Goal: Transaction & Acquisition: Purchase product/service

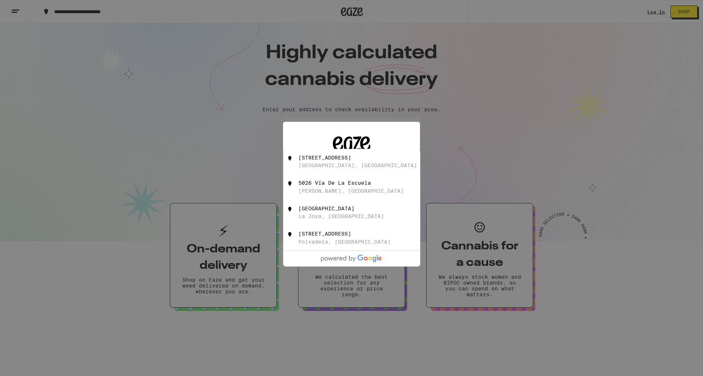
click at [348, 161] on div "[STREET_ADDRESS]" at bounding box center [324, 158] width 53 height 6
type input "[STREET_ADDRESS]"
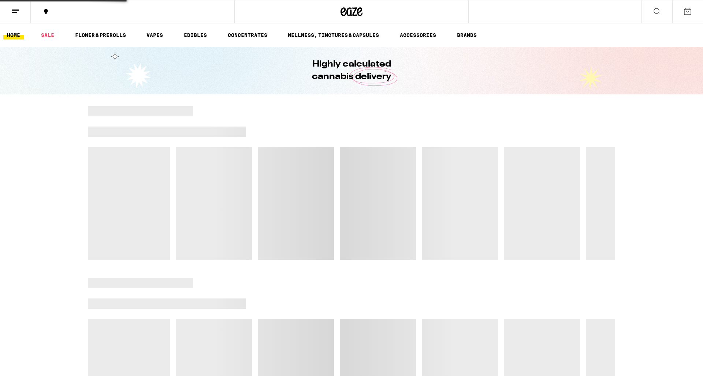
click at [360, 203] on div at bounding box center [351, 183] width 527 height 154
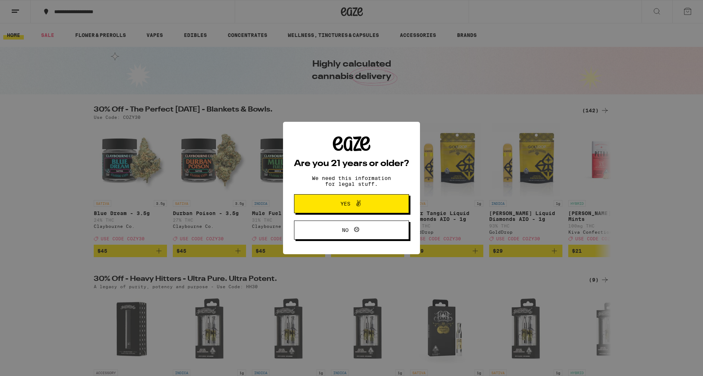
click at [371, 197] on button "Yes" at bounding box center [351, 203] width 115 height 19
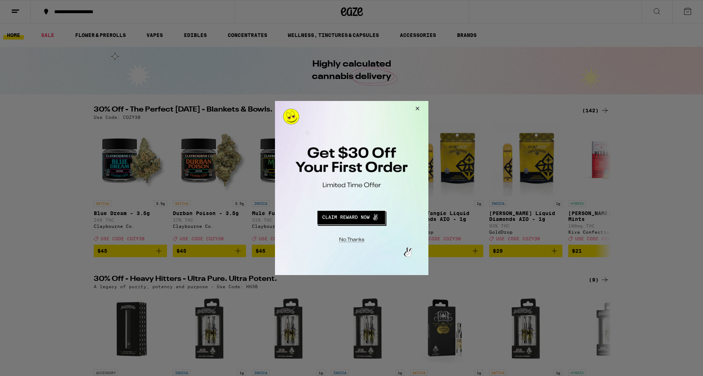
click at [417, 108] on button "Close Modal" at bounding box center [416, 110] width 20 height 18
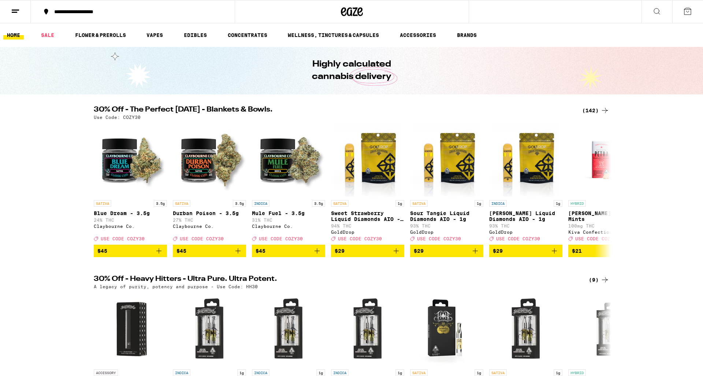
click at [657, 11] on icon at bounding box center [656, 11] width 9 height 9
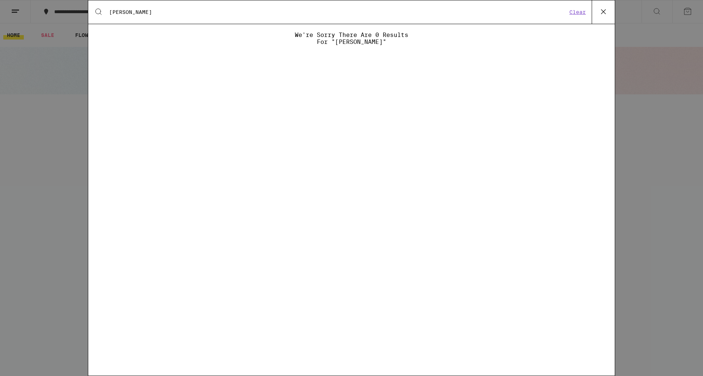
type input "[PERSON_NAME]"
click at [604, 16] on icon at bounding box center [603, 11] width 11 height 11
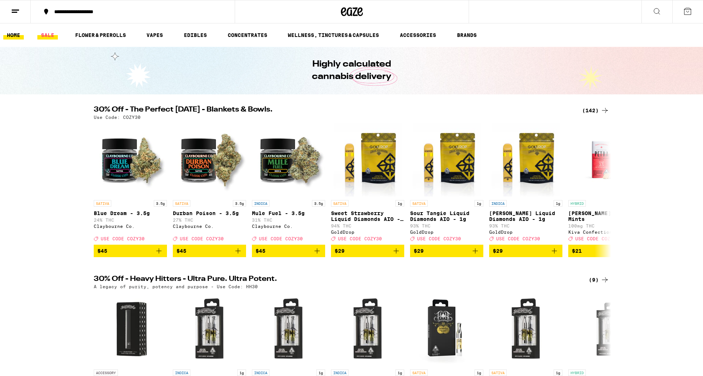
click at [47, 34] on link "SALE" at bounding box center [47, 35] width 20 height 9
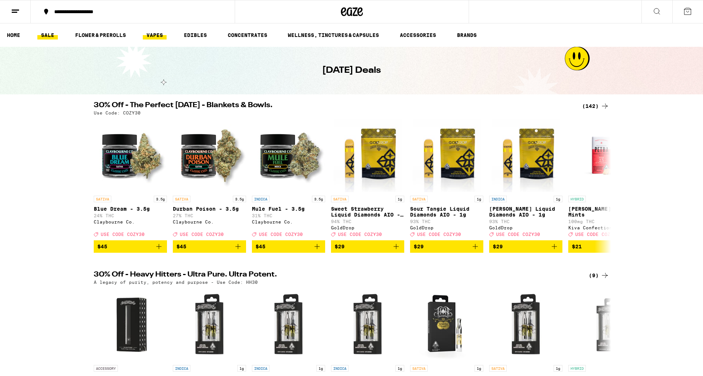
click at [155, 33] on link "VAPES" at bounding box center [155, 35] width 24 height 9
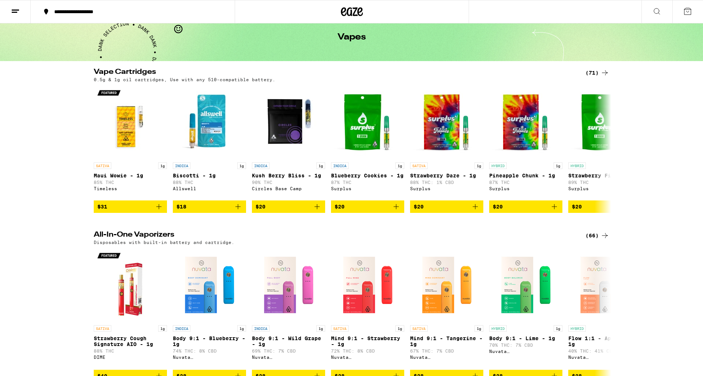
scroll to position [105, 0]
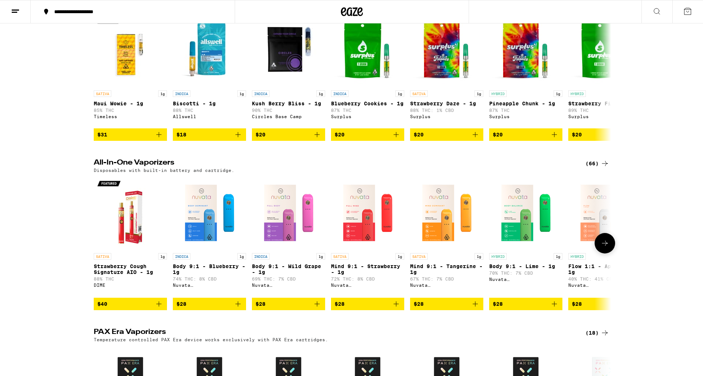
click at [606, 248] on icon at bounding box center [604, 243] width 9 height 9
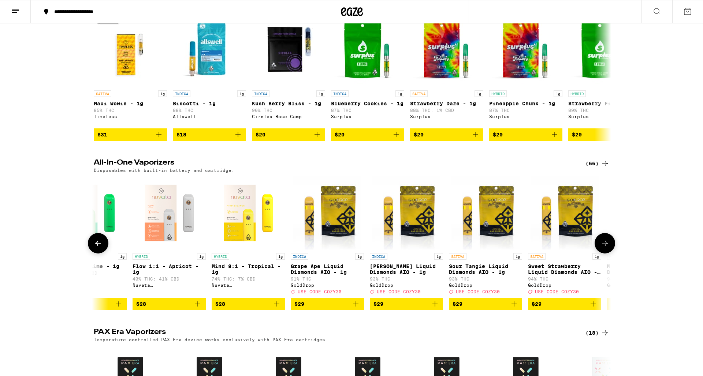
click at [606, 248] on icon at bounding box center [604, 243] width 9 height 9
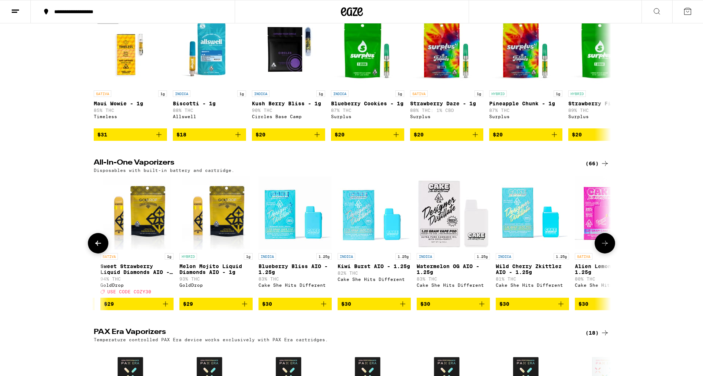
scroll to position [0, 871]
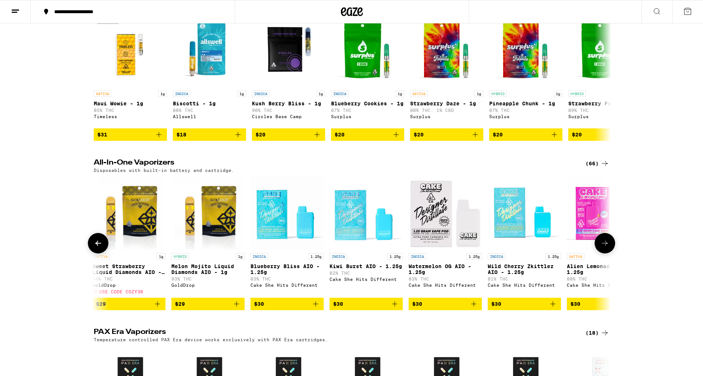
click at [605, 246] on icon at bounding box center [605, 243] width 6 height 5
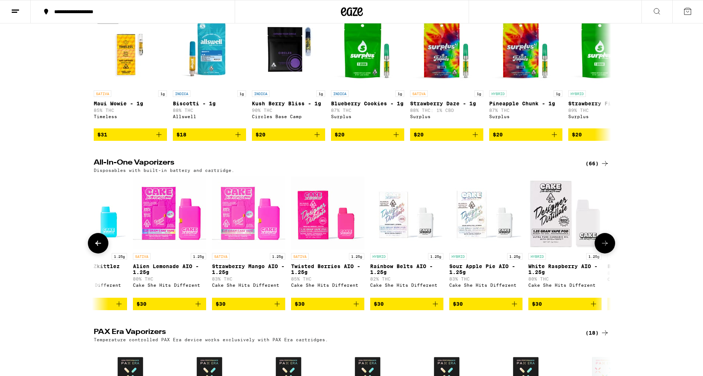
scroll to position [0, 1307]
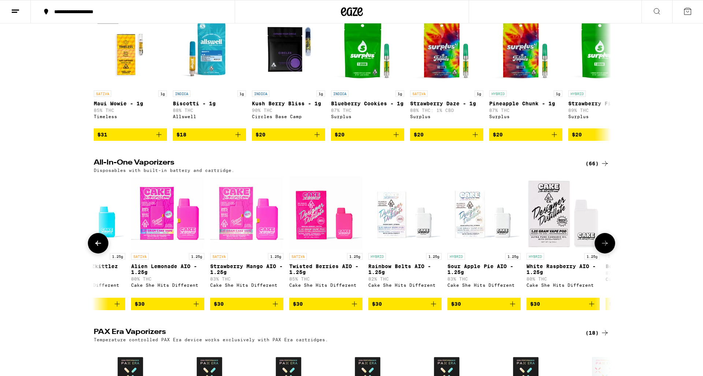
click at [99, 248] on icon at bounding box center [98, 243] width 9 height 9
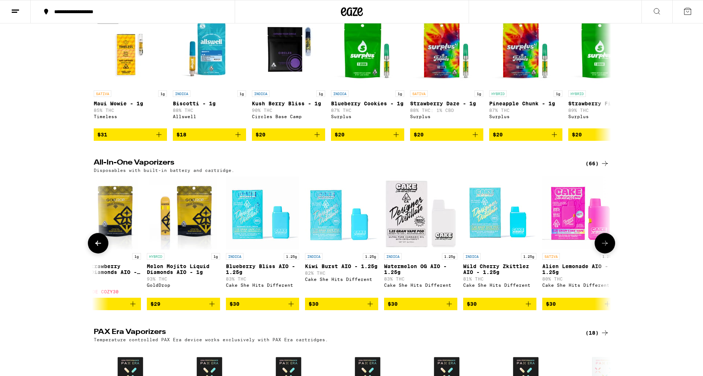
click at [99, 248] on icon at bounding box center [98, 243] width 9 height 9
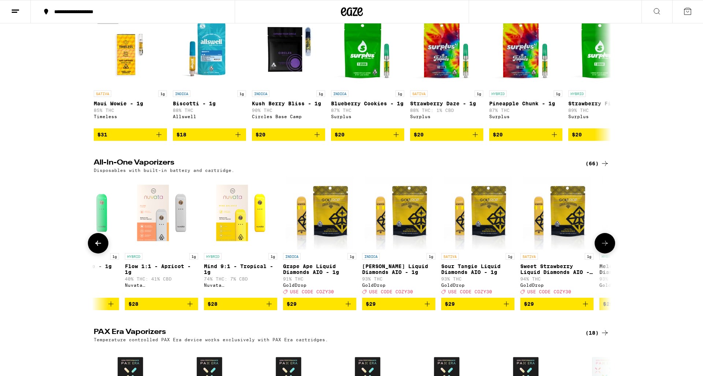
click at [99, 248] on icon at bounding box center [98, 243] width 9 height 9
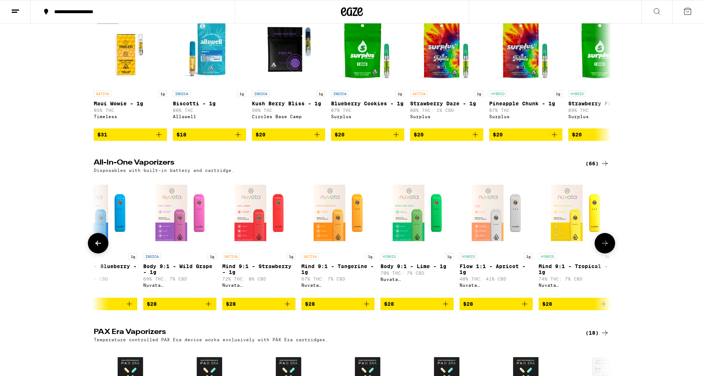
scroll to position [0, 8]
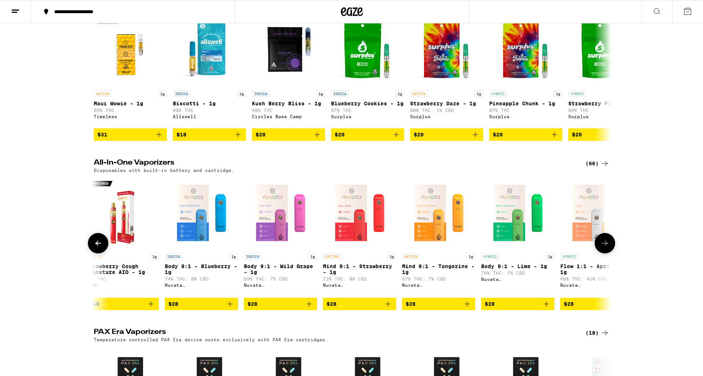
click at [99, 248] on icon at bounding box center [98, 243] width 9 height 9
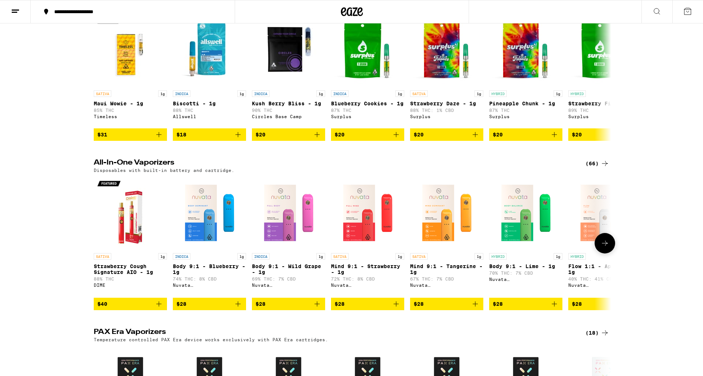
click at [601, 248] on icon at bounding box center [604, 243] width 9 height 9
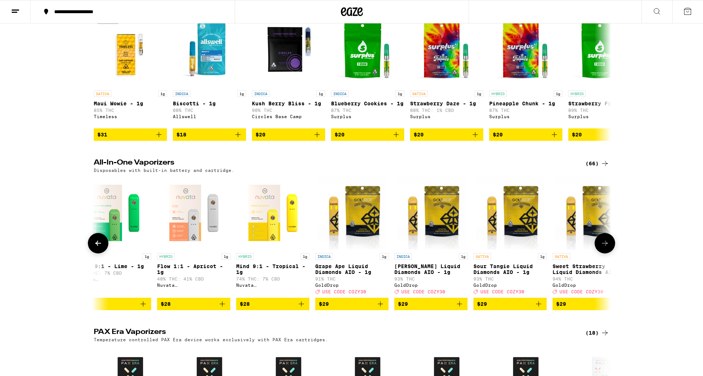
scroll to position [0, 436]
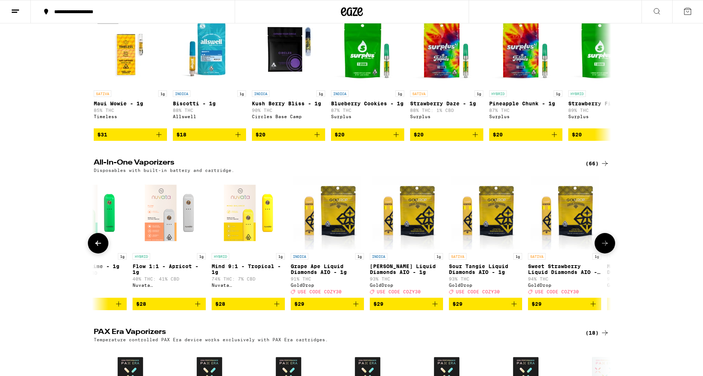
click at [605, 248] on icon at bounding box center [604, 243] width 9 height 9
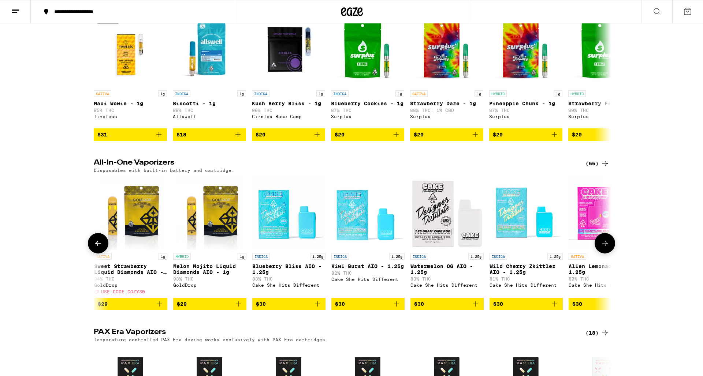
scroll to position [0, 871]
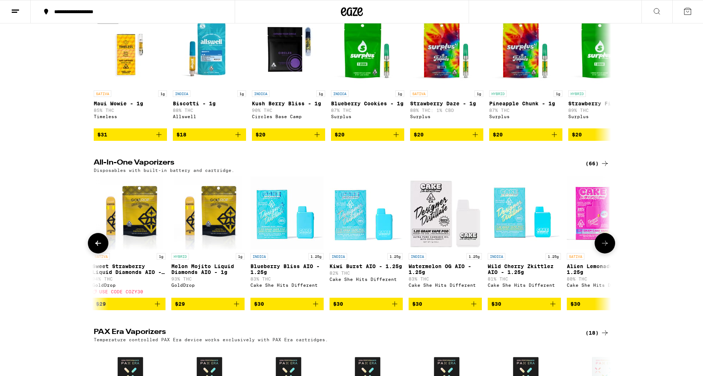
click at [603, 248] on icon at bounding box center [604, 243] width 9 height 9
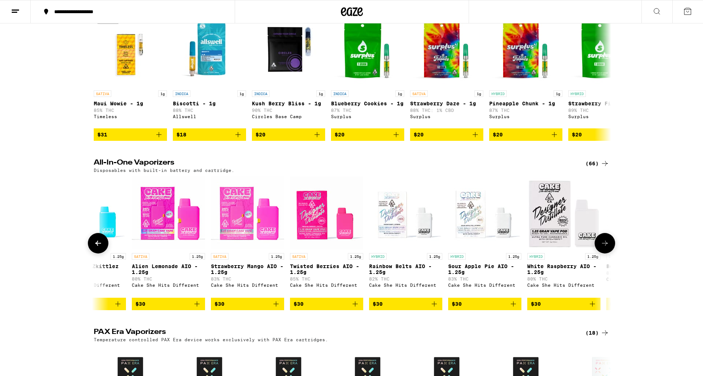
scroll to position [0, 1307]
click at [101, 248] on icon at bounding box center [98, 243] width 9 height 9
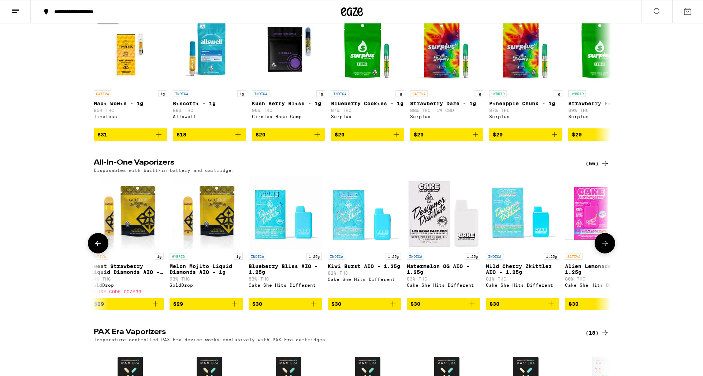
scroll to position [0, 871]
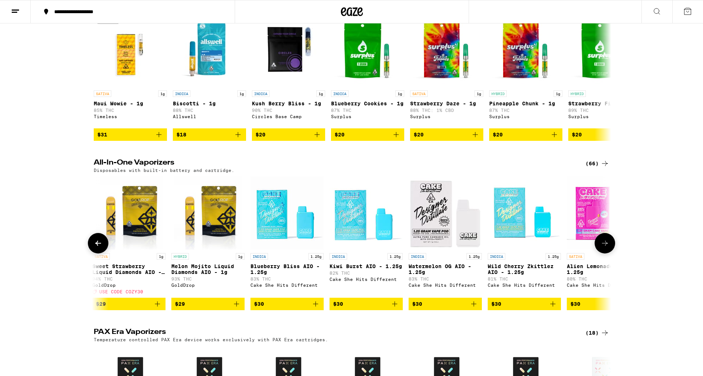
click at [474, 309] on icon "Add to bag" at bounding box center [473, 304] width 9 height 9
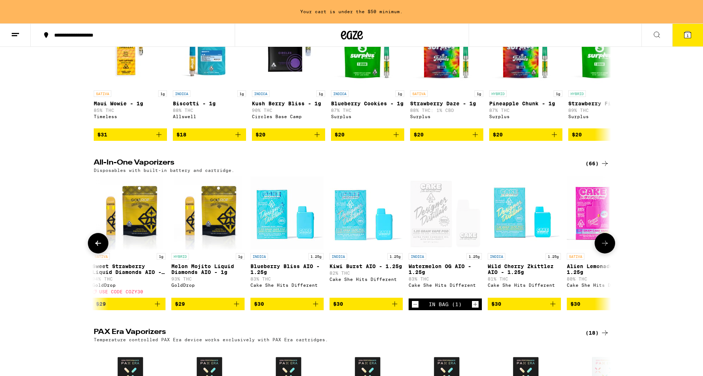
scroll to position [0, 0]
click at [395, 309] on icon "Add to bag" at bounding box center [394, 304] width 9 height 9
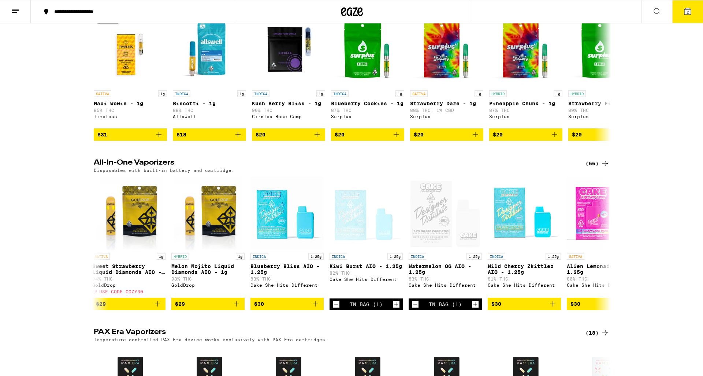
click at [690, 12] on icon at bounding box center [687, 11] width 7 height 7
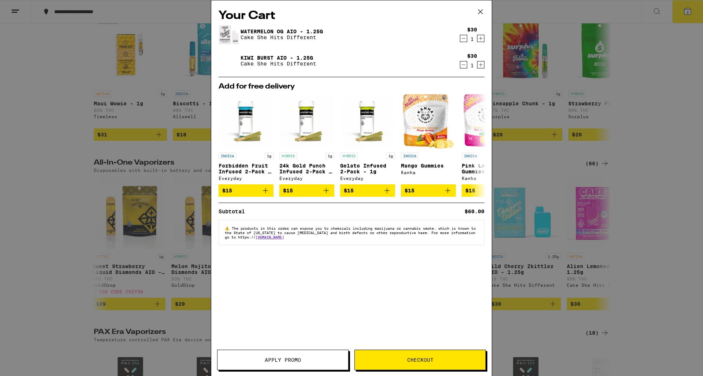
click at [417, 363] on span "Checkout" at bounding box center [420, 360] width 26 height 5
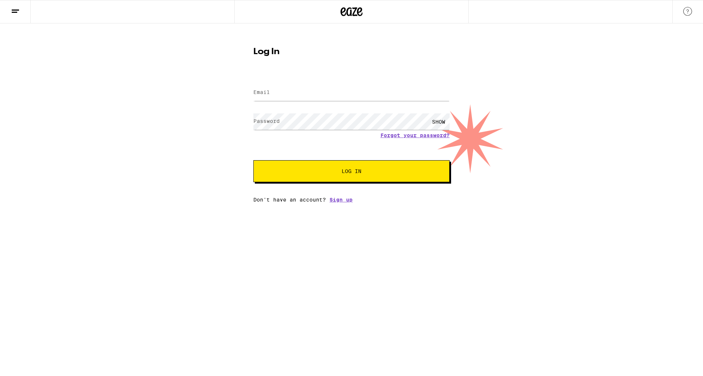
click at [366, 203] on html "Log In Email Email Password Password SHOW Forgot your password? Log In Don't ha…" at bounding box center [351, 101] width 703 height 203
click at [340, 203] on link "Sign up" at bounding box center [340, 200] width 23 height 6
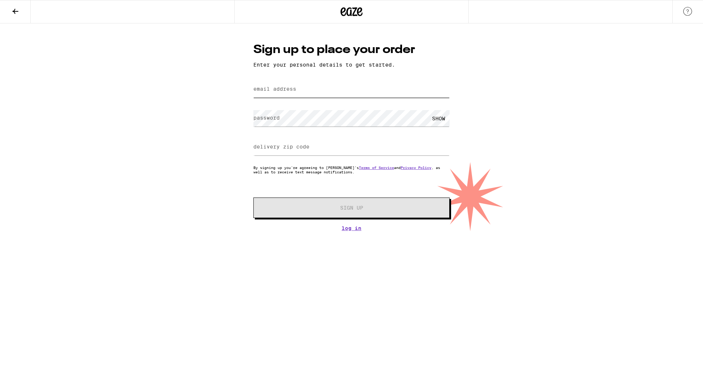
click at [319, 97] on input "email address" at bounding box center [351, 89] width 196 height 16
type input "[EMAIL_ADDRESS][DOMAIN_NAME]"
click at [309, 152] on input "delivery zip code" at bounding box center [351, 147] width 196 height 16
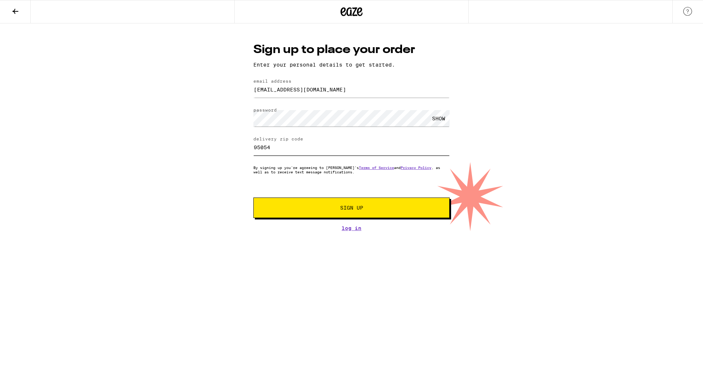
type input "95054"
click at [367, 212] on button "Sign Up" at bounding box center [351, 208] width 196 height 20
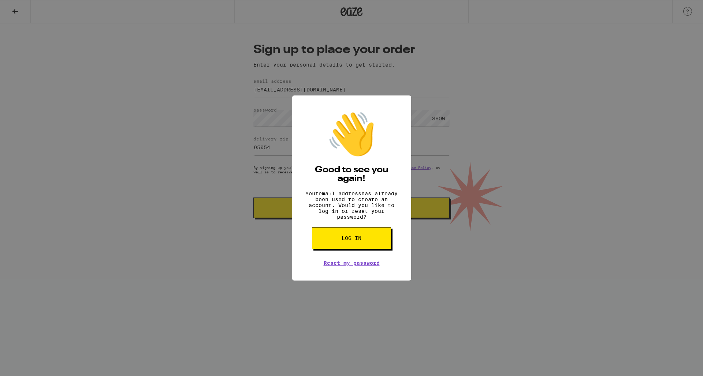
click at [348, 247] on button "Log in" at bounding box center [351, 238] width 79 height 22
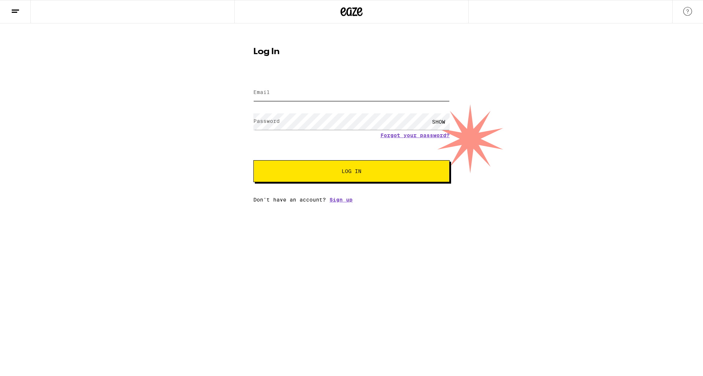
click at [303, 92] on input "Email" at bounding box center [351, 93] width 196 height 16
type input "[EMAIL_ADDRESS][DOMAIN_NAME]"
click at [253, 160] on button "Log In" at bounding box center [351, 171] width 196 height 22
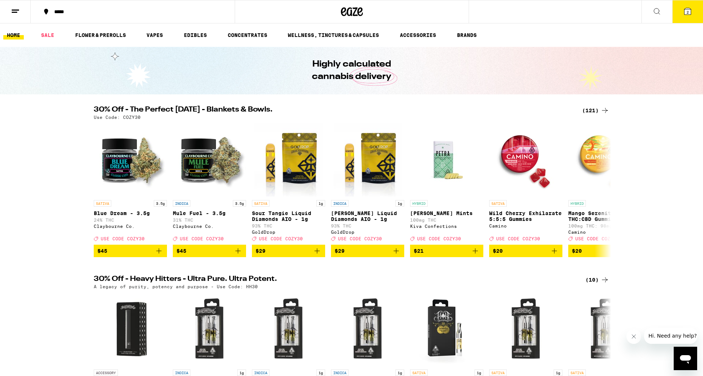
click at [691, 14] on icon at bounding box center [687, 11] width 9 height 9
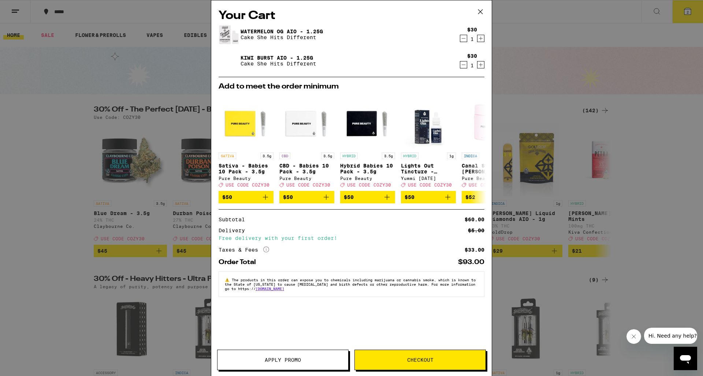
click at [421, 328] on div "Your Cart Watermelon OG AIO - 1.25g Cake She Hits Different $30 1 Kiwi Burst AI…" at bounding box center [351, 177] width 280 height 354
drag, startPoint x: 340, startPoint y: 239, endPoint x: 209, endPoint y: 223, distance: 132.4
click at [209, 223] on div "Your Cart Watermelon OG AIO - 1.25g Cake She Hits Different $30 1 Kiwi Burst AI…" at bounding box center [351, 188] width 703 height 376
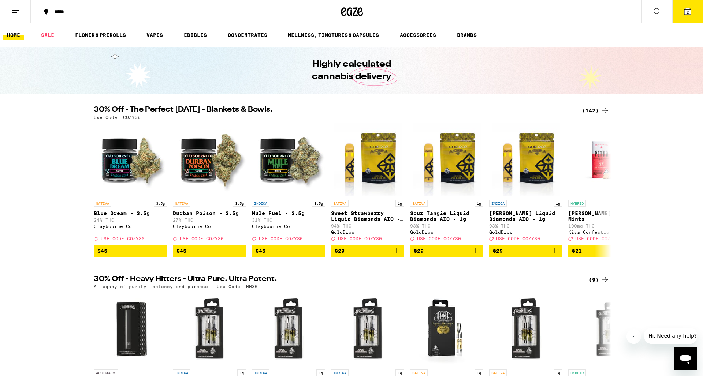
click at [301, 234] on div "Your Cart Watermelon OG AIO - 1.25g Cake She Hits Different $30 1 Kiwi Burst AI…" at bounding box center [351, 188] width 703 height 376
click at [687, 17] on button "2" at bounding box center [687, 11] width 31 height 23
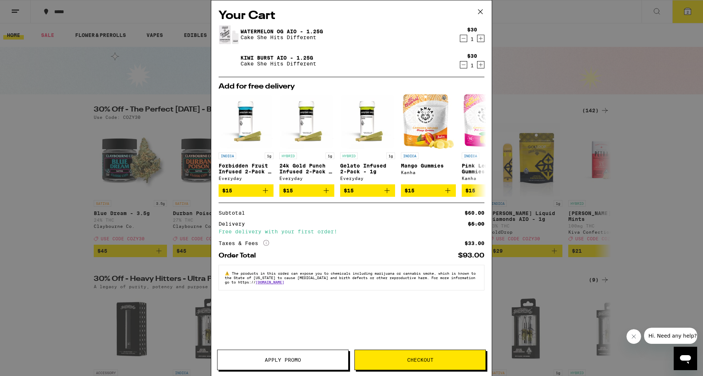
click at [420, 325] on div "Your Cart Watermelon OG AIO - 1.25g Cake She Hits Different $30 1 Kiwi Burst AI…" at bounding box center [351, 177] width 280 height 354
click at [430, 358] on span "Checkout" at bounding box center [420, 360] width 26 height 5
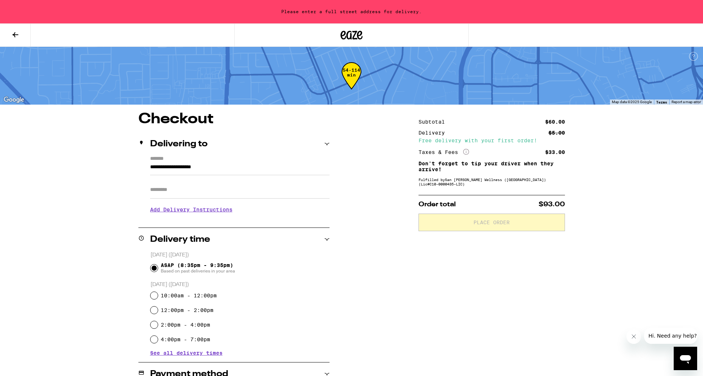
scroll to position [19, 0]
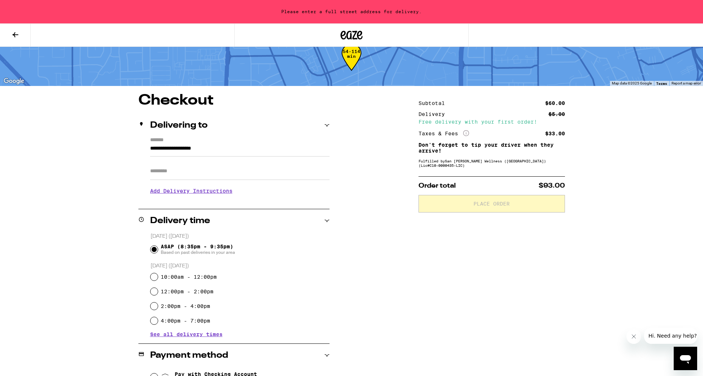
click at [210, 149] on input "**********" at bounding box center [239, 150] width 179 height 12
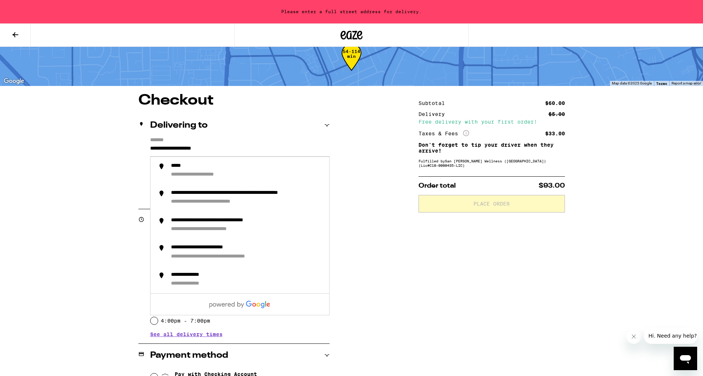
click at [207, 149] on input "**********" at bounding box center [239, 150] width 179 height 12
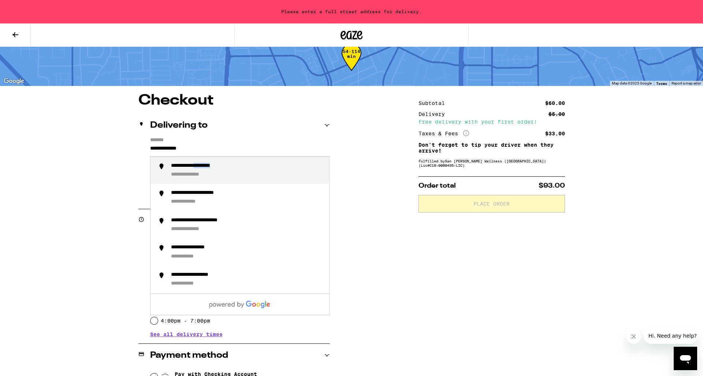
click at [211, 171] on div "**********" at bounding box center [247, 171] width 152 height 16
type input "**********"
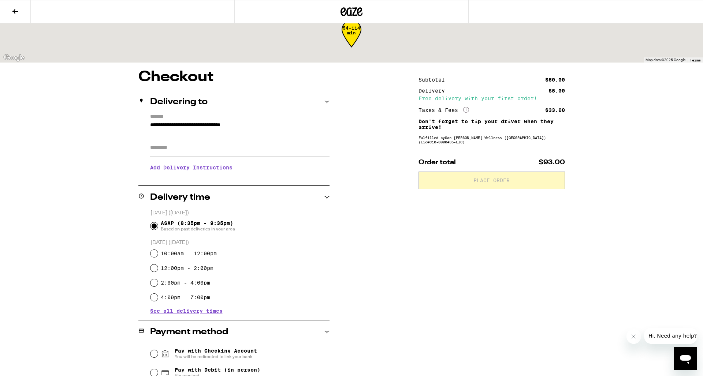
scroll to position [0, 0]
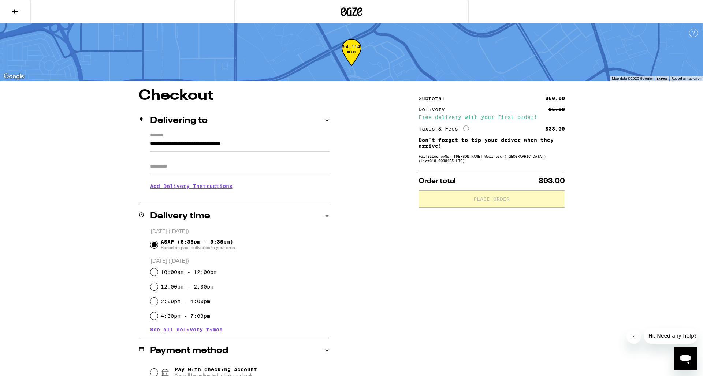
click at [346, 195] on div "**********" at bounding box center [351, 295] width 527 height 413
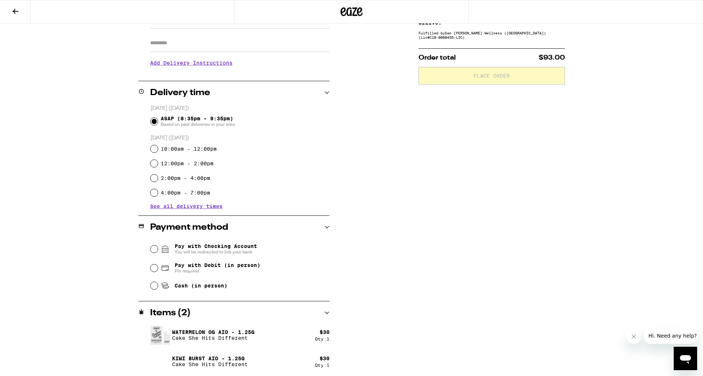
scroll to position [125, 0]
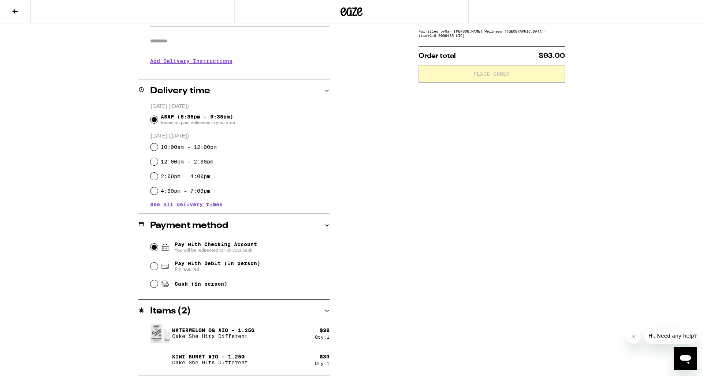
click at [154, 247] on input "Pay with Checking Account You will be redirected to link your bank" at bounding box center [153, 247] width 7 height 7
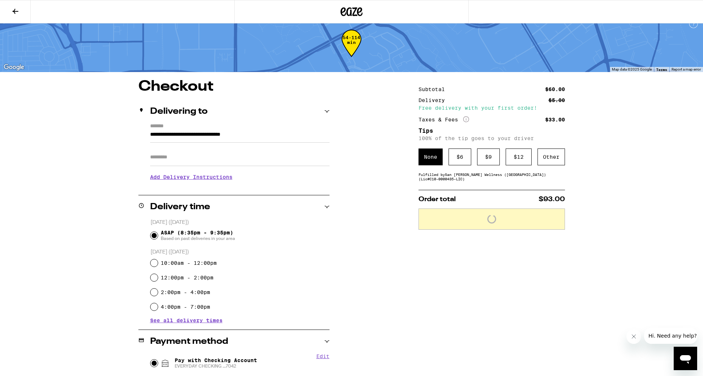
scroll to position [8, 0]
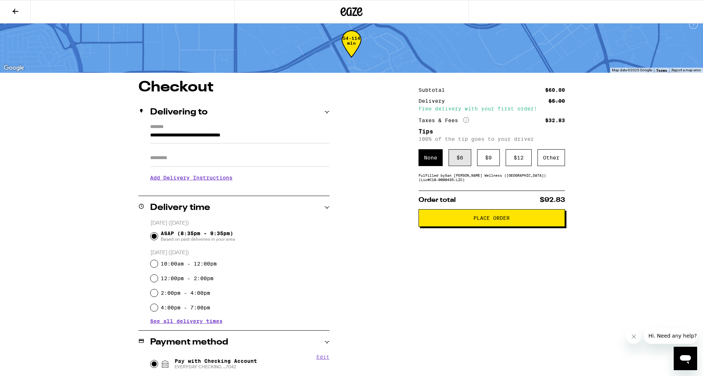
click at [462, 157] on div "$ 6" at bounding box center [459, 157] width 23 height 17
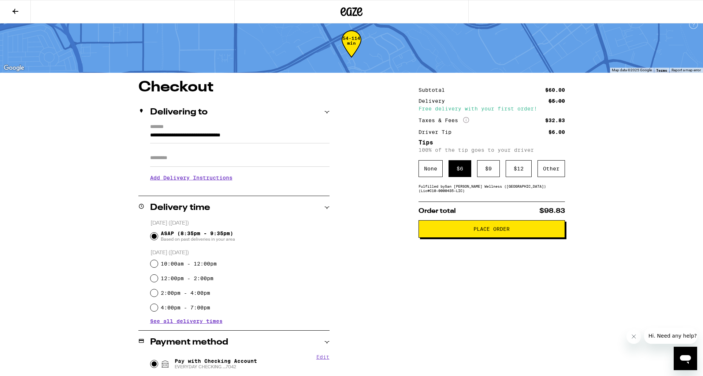
click at [644, 220] on div "**********" at bounding box center [351, 254] width 703 height 525
drag, startPoint x: 488, startPoint y: 192, endPoint x: 417, endPoint y: 187, distance: 70.8
click at [417, 187] on div "**********" at bounding box center [351, 298] width 527 height 437
click at [374, 229] on div "**********" at bounding box center [351, 298] width 527 height 437
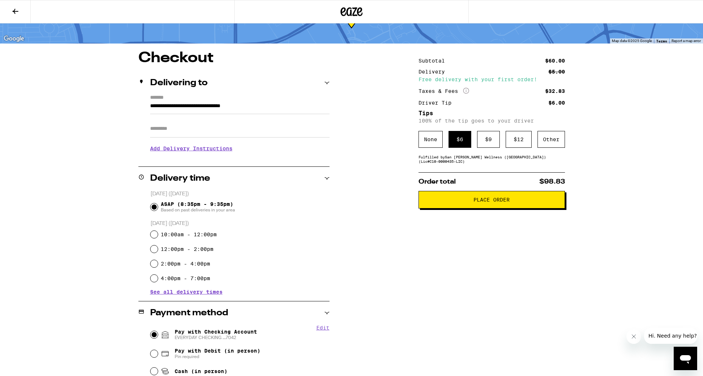
scroll to position [45, 0]
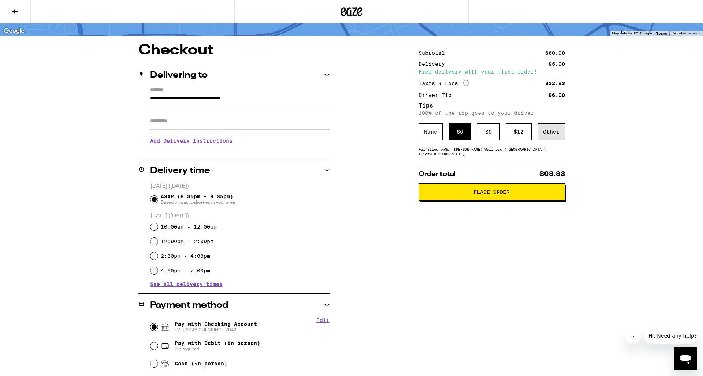
click at [559, 132] on div "Other" at bounding box center [550, 131] width 27 height 17
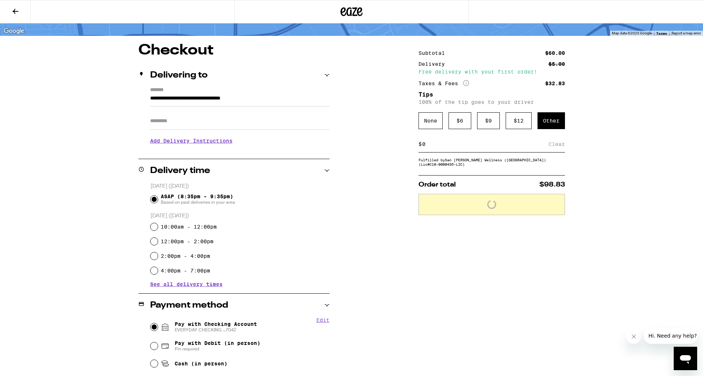
click at [441, 148] on input at bounding box center [485, 144] width 127 height 7
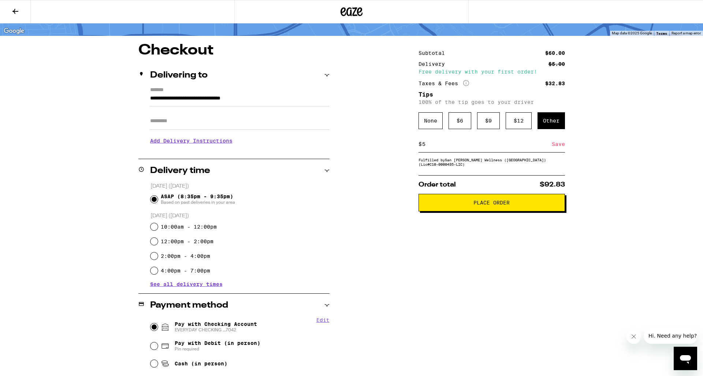
click at [455, 269] on div "Subtotal $60.00 Delivery $5.00 Free delivery with your first order! Taxes & Fee…" at bounding box center [491, 261] width 146 height 437
click at [524, 141] on div "$ 5 Save" at bounding box center [491, 144] width 146 height 16
click at [514, 147] on input "5" at bounding box center [487, 144] width 130 height 7
type input "5"
click at [532, 317] on div "Subtotal $60.00 Delivery $5.00 Free delivery with your first order! Taxes & Fee…" at bounding box center [491, 261] width 146 height 437
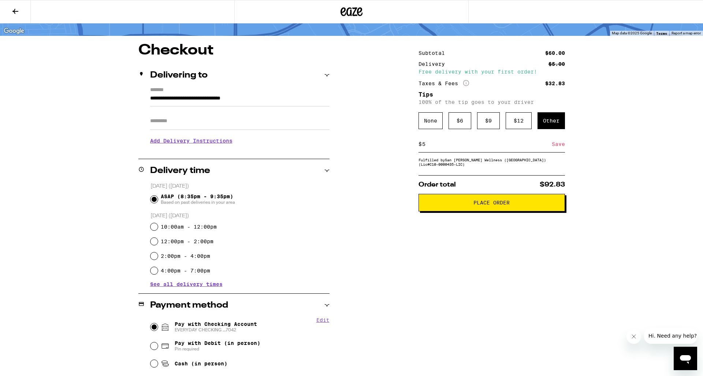
click at [376, 189] on div "**********" at bounding box center [351, 261] width 527 height 437
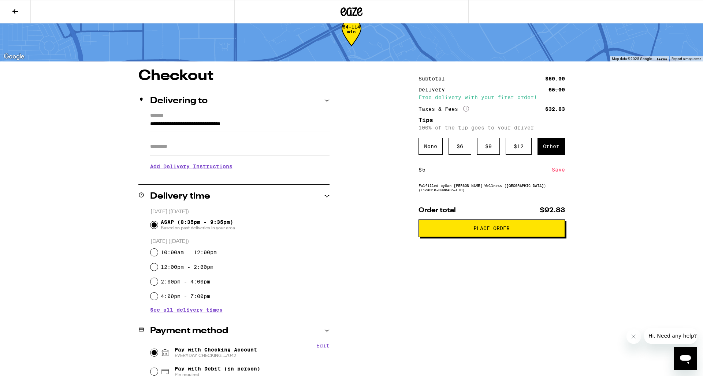
scroll to position [0, 0]
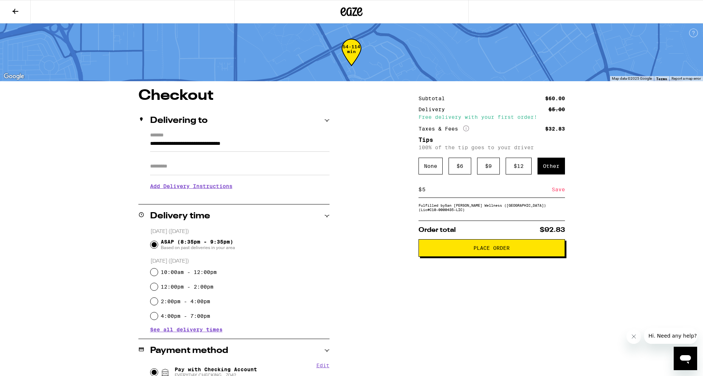
click at [489, 250] on span "Place Order" at bounding box center [491, 248] width 36 height 5
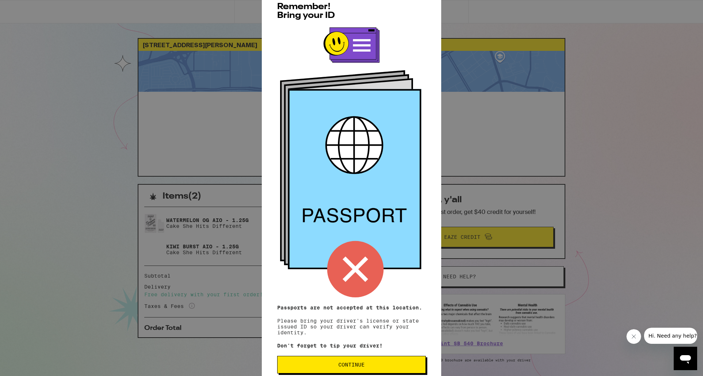
scroll to position [15, 0]
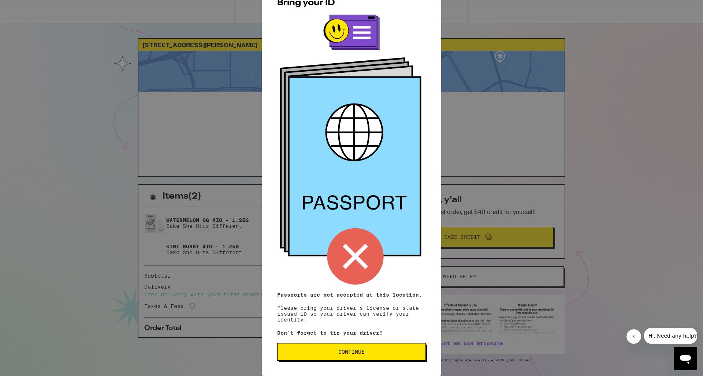
click at [353, 347] on button "Continue" at bounding box center [351, 352] width 149 height 18
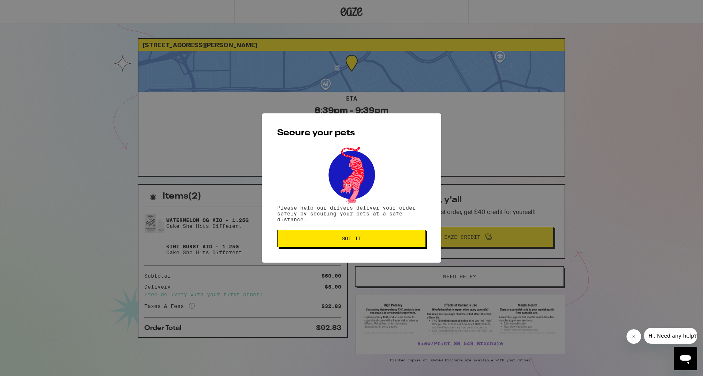
scroll to position [0, 0]
click at [347, 238] on span "Got it" at bounding box center [351, 238] width 20 height 5
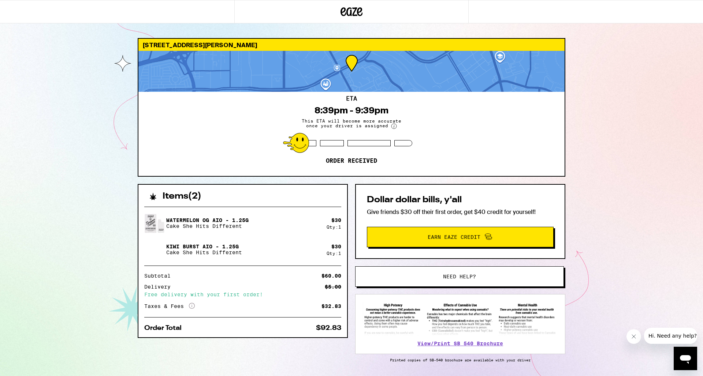
click at [596, 271] on div "[STREET_ADDRESS][PERSON_NAME] 8:39pm - 9:39pm This ETA will become more accurat…" at bounding box center [351, 199] width 703 height 399
